Goal: Transaction & Acquisition: Obtain resource

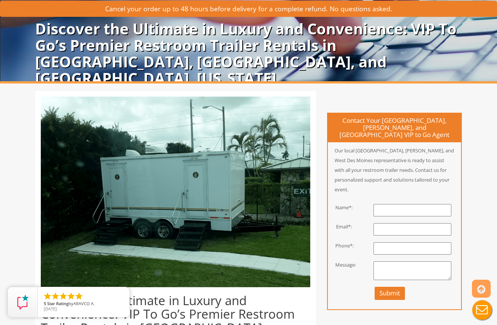
scroll to position [49, 0]
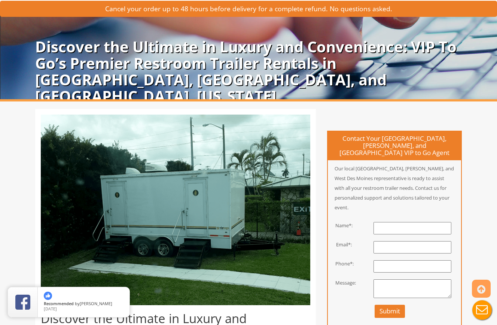
click at [403, 222] on input "text" at bounding box center [413, 228] width 78 height 12
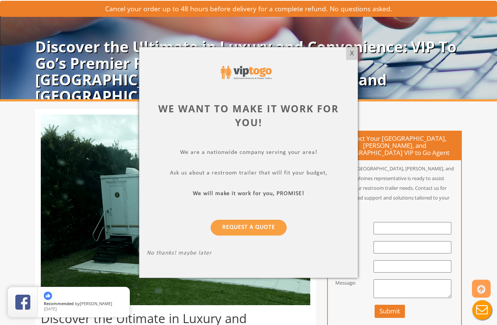
type input "Eleanor Korum"
type input "eleanorkorum@gmail.com"
type input "7153389266"
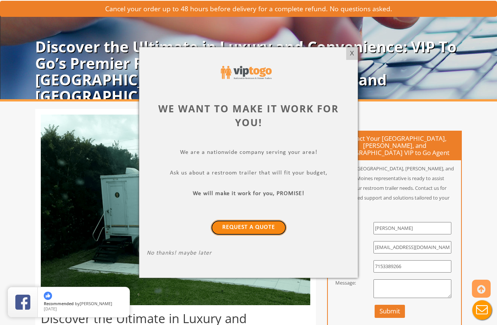
click at [260, 231] on link "Request a Quote" at bounding box center [249, 228] width 76 height 16
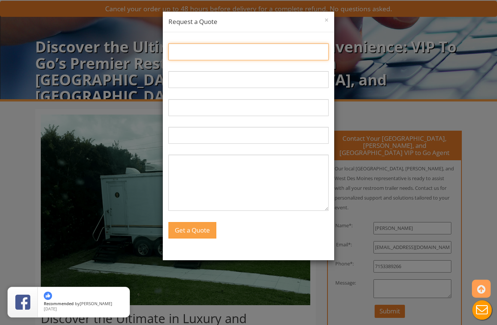
click at [268, 58] on input "Name:" at bounding box center [248, 51] width 160 height 17
click at [326, 23] on button "×" at bounding box center [327, 19] width 4 height 7
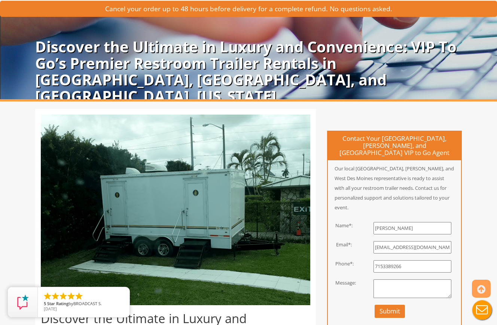
click at [409, 279] on textarea at bounding box center [413, 288] width 78 height 19
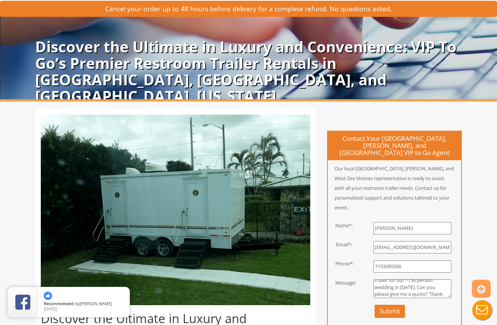
scroll to position [19, 0]
type textarea "Hi, we are needing a restroom trailer for our ~150 person wedding in August 202…"
click at [397, 305] on button "Submit" at bounding box center [390, 311] width 30 height 13
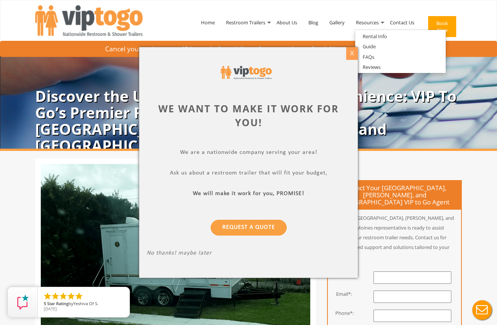
click at [353, 52] on div "X" at bounding box center [352, 53] width 12 height 13
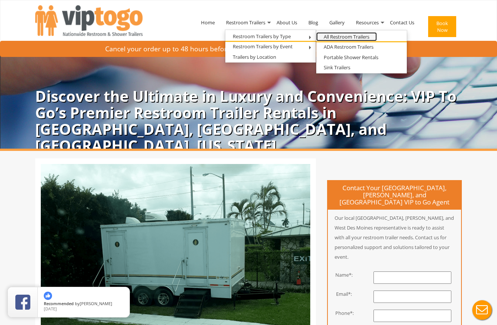
click at [331, 39] on link "All Restroom Trailers" at bounding box center [346, 36] width 61 height 9
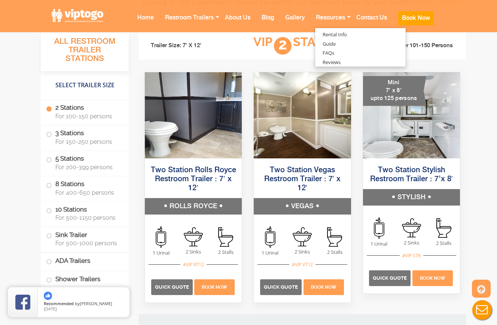
scroll to position [517, 0]
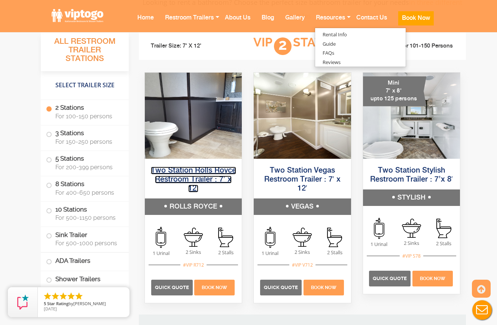
click at [189, 178] on link "Two Station Rolls Royce Restroom Trailer : 7′ x 12′" at bounding box center [193, 180] width 85 height 26
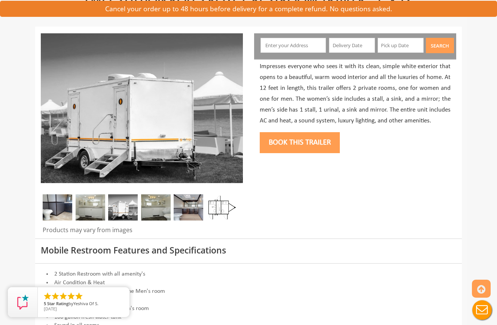
scroll to position [77, 0]
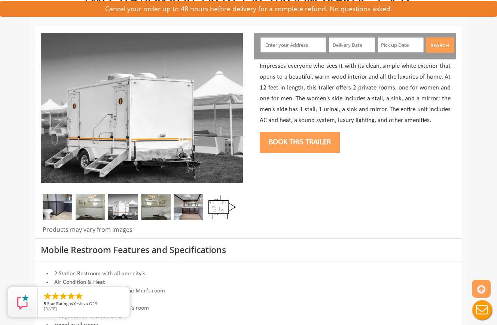
click at [220, 211] on img at bounding box center [221, 207] width 30 height 26
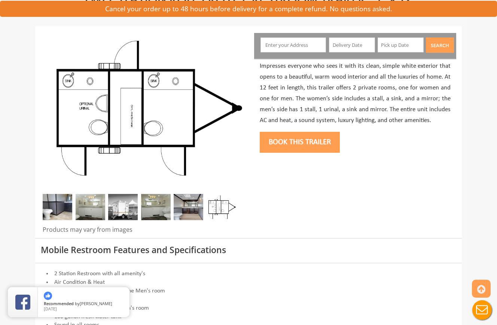
click at [189, 214] on img at bounding box center [189, 207] width 30 height 26
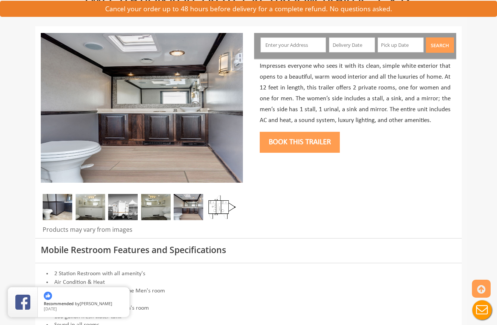
click at [161, 207] on img at bounding box center [156, 207] width 30 height 26
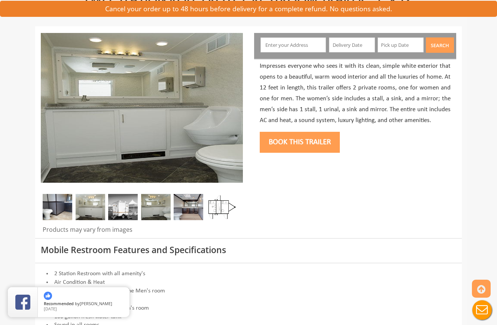
click at [120, 207] on img at bounding box center [123, 207] width 30 height 26
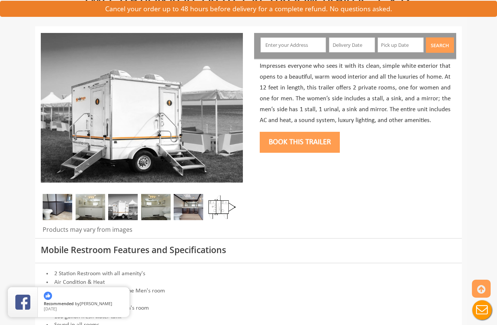
click at [98, 207] on img at bounding box center [91, 207] width 30 height 26
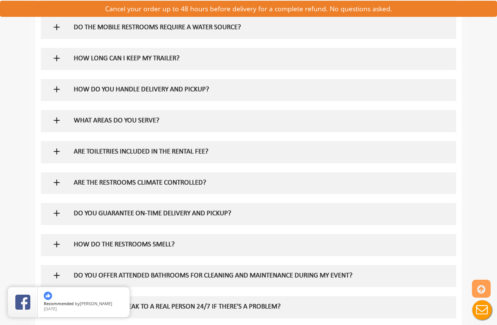
scroll to position [552, 0]
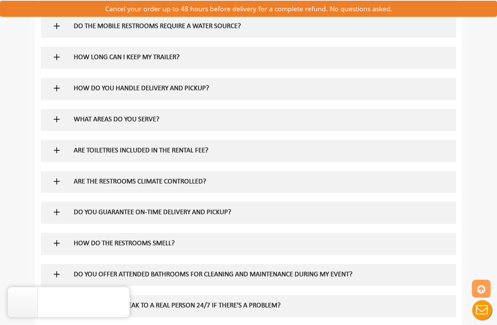
click at [198, 154] on h5 "ARE TOILETRIES INCLUDED IN THE RENTAL FEE?" at bounding box center [237, 151] width 326 height 8
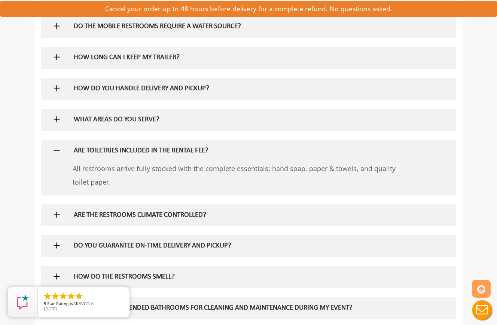
click at [198, 154] on h5 "ARE TOILETRIES INCLUDED IN THE RENTAL FEE?" at bounding box center [237, 151] width 326 height 8
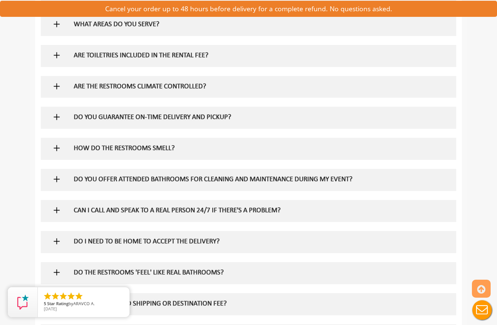
scroll to position [649, 0]
